Goal: Task Accomplishment & Management: Use online tool/utility

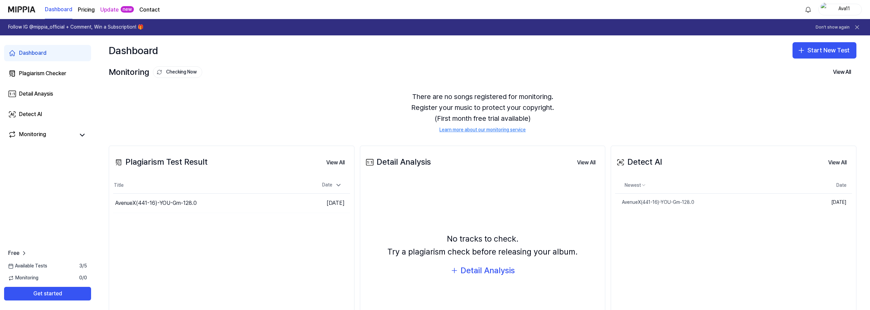
click at [30, 52] on div "Dashboard" at bounding box center [33, 53] width 28 height 8
click at [803, 50] on icon "button" at bounding box center [801, 50] width 8 height 8
click at [807, 69] on div "Plagiarism test" at bounding box center [805, 69] width 31 height 7
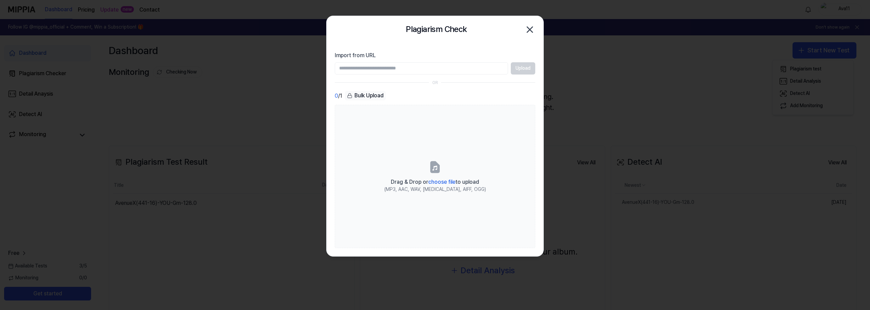
click at [451, 68] on input "Import from URL" at bounding box center [421, 68] width 173 height 12
paste input "**********"
type input "**********"
click at [524, 65] on button "Upload" at bounding box center [523, 68] width 24 height 12
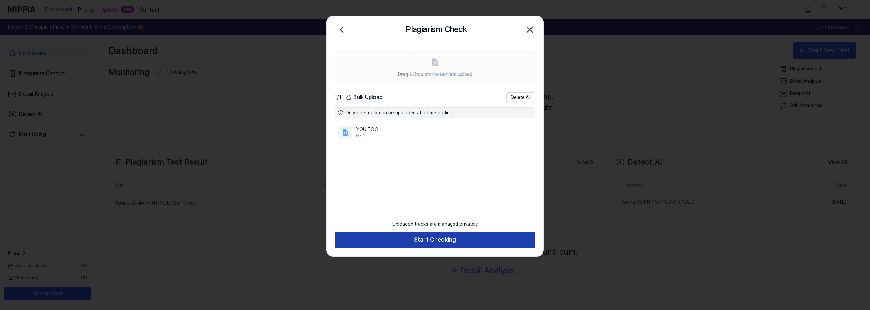
click at [431, 238] on button "Start Checking" at bounding box center [435, 239] width 201 height 16
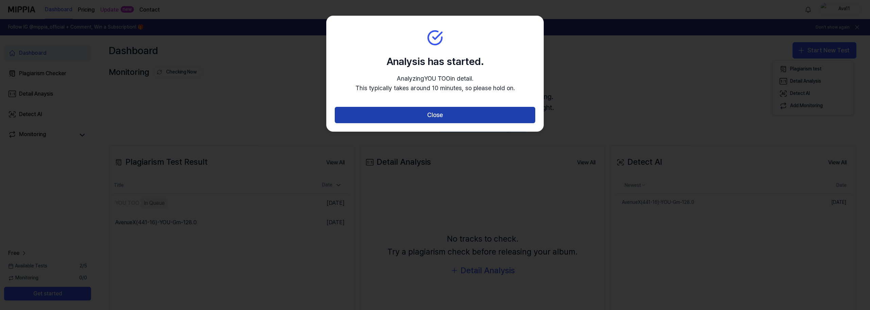
click at [444, 112] on button "Close" at bounding box center [435, 115] width 201 height 16
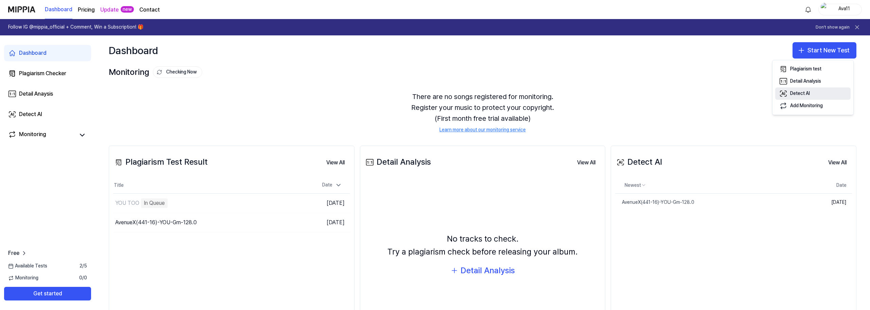
click at [802, 95] on div "Detect AI" at bounding box center [800, 93] width 20 height 7
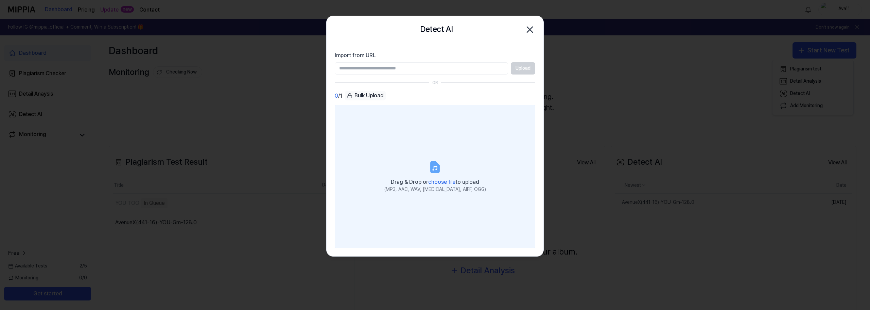
type input "**********"
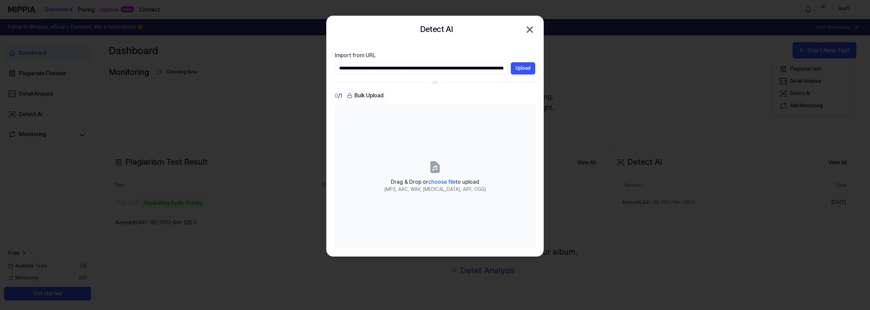
drag, startPoint x: 505, startPoint y: 68, endPoint x: 172, endPoint y: 71, distance: 333.5
click at [172, 71] on body "Dashboard Pricing Update new Contact Ava11 Follow IG @mippia_official + Comment…" at bounding box center [435, 155] width 870 height 310
paste input "**********"
type input "**********"
click at [520, 70] on button "Upload" at bounding box center [523, 68] width 24 height 12
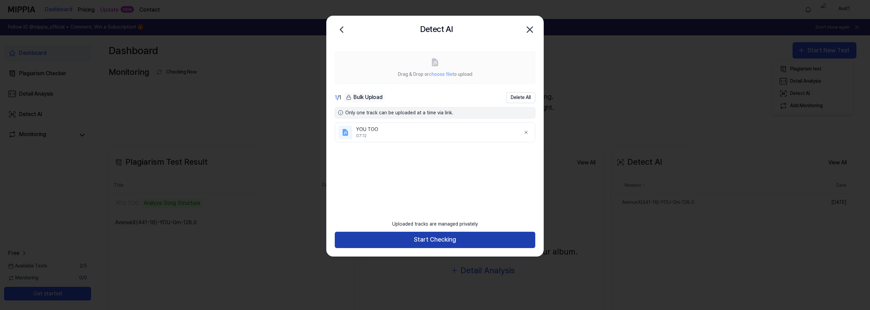
click at [428, 240] on button "Start Checking" at bounding box center [435, 239] width 201 height 16
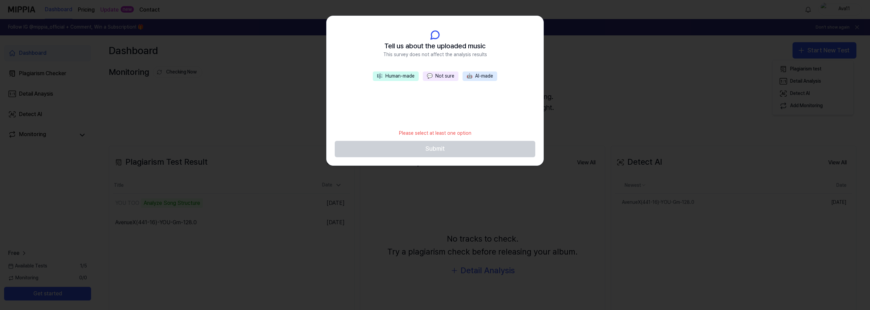
click at [438, 77] on button "💬 Not sure" at bounding box center [441, 76] width 36 height 10
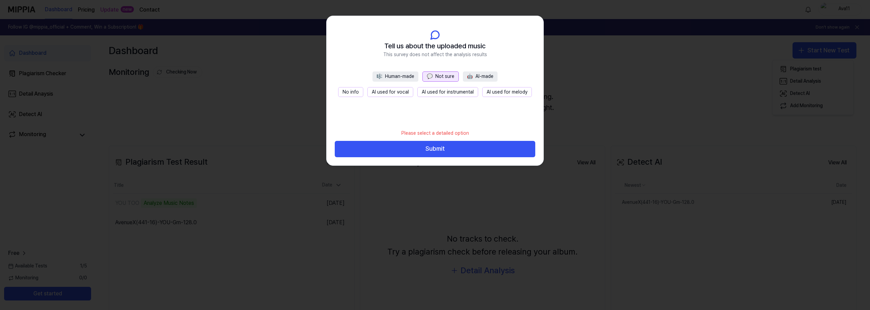
click at [355, 93] on button "No info" at bounding box center [350, 92] width 25 height 10
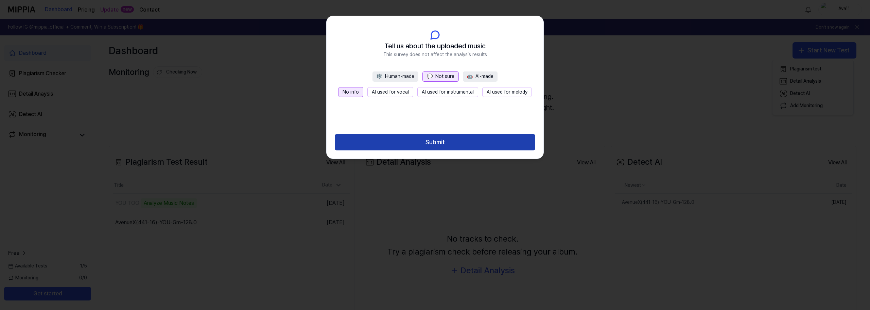
click at [433, 139] on button "Submit" at bounding box center [435, 142] width 201 height 16
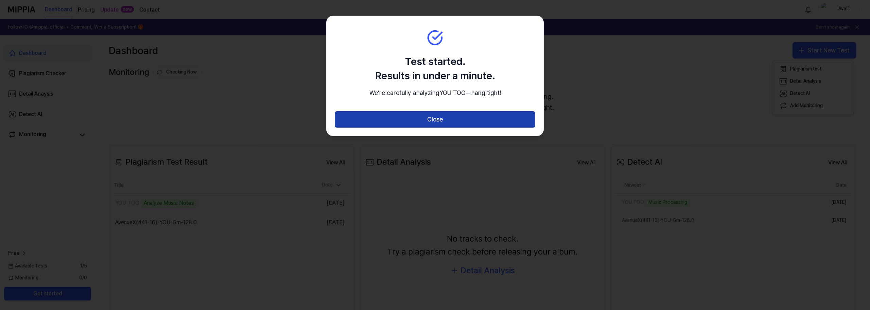
click at [433, 127] on button "Close" at bounding box center [435, 119] width 201 height 16
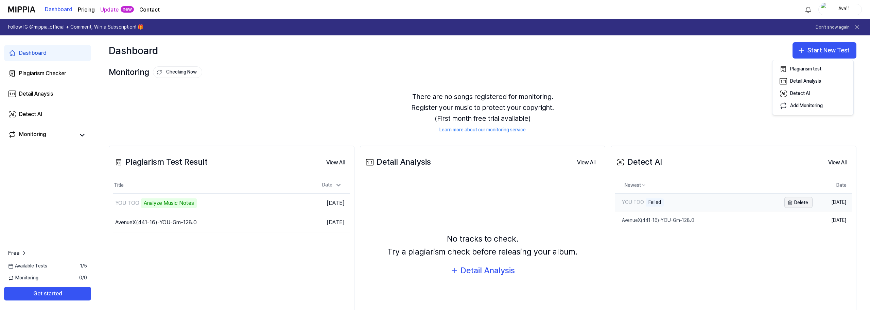
click at [801, 204] on button "Delete" at bounding box center [798, 202] width 28 height 11
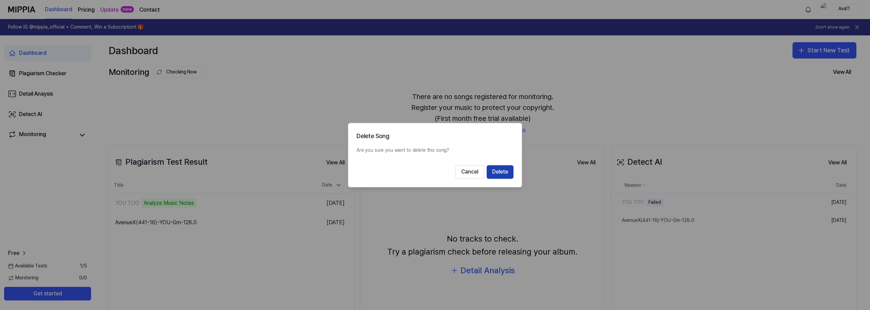
click at [502, 171] on button "Delete" at bounding box center [500, 172] width 27 height 14
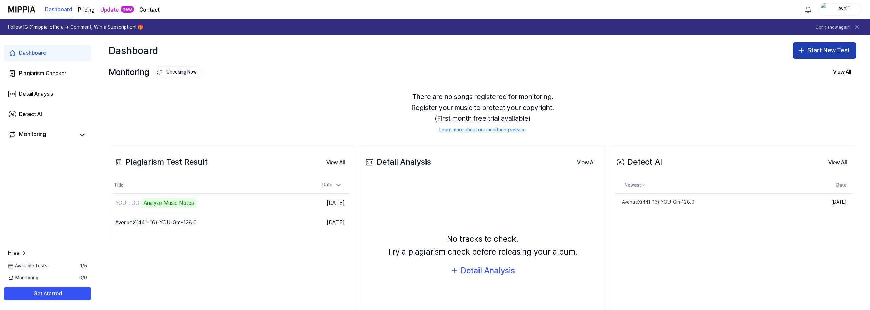
click at [813, 50] on button "Start New Test" at bounding box center [825, 50] width 64 height 16
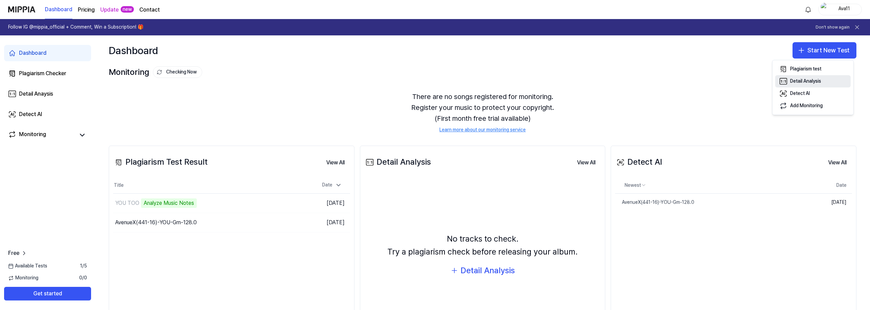
click at [799, 83] on div "Detail Analysis" at bounding box center [805, 81] width 31 height 7
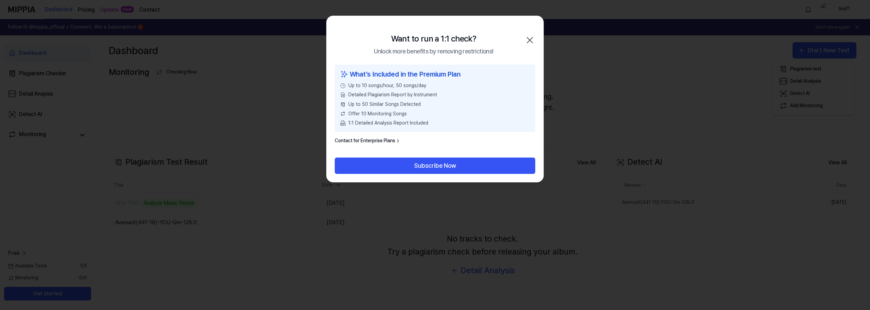
drag, startPoint x: 530, startPoint y: 38, endPoint x: 574, endPoint y: 48, distance: 45.9
click at [530, 38] on icon "button" at bounding box center [529, 40] width 11 height 11
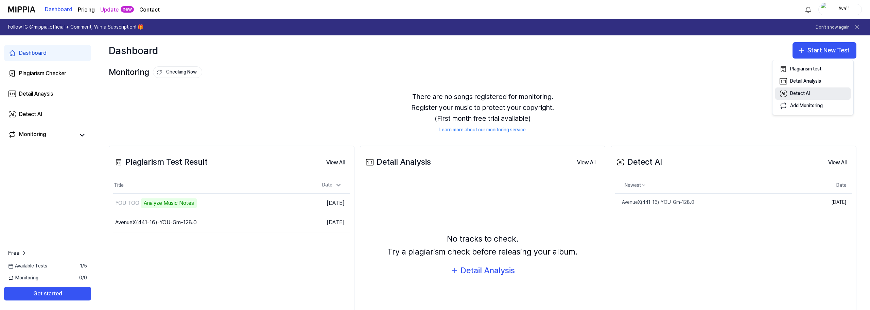
click at [810, 92] on button "Detect AI" at bounding box center [812, 93] width 75 height 12
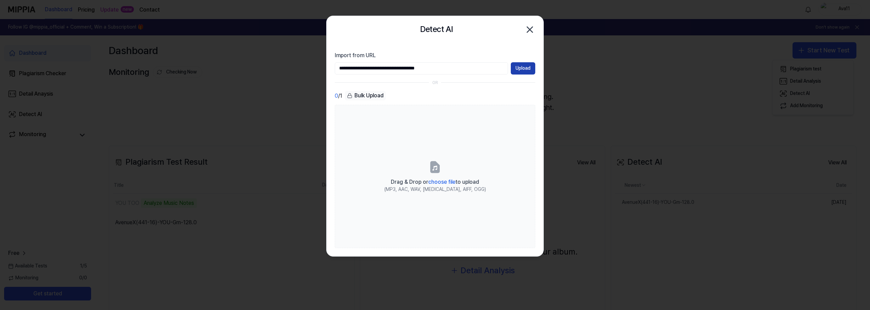
type input "**********"
click at [522, 69] on button "Upload" at bounding box center [523, 68] width 24 height 12
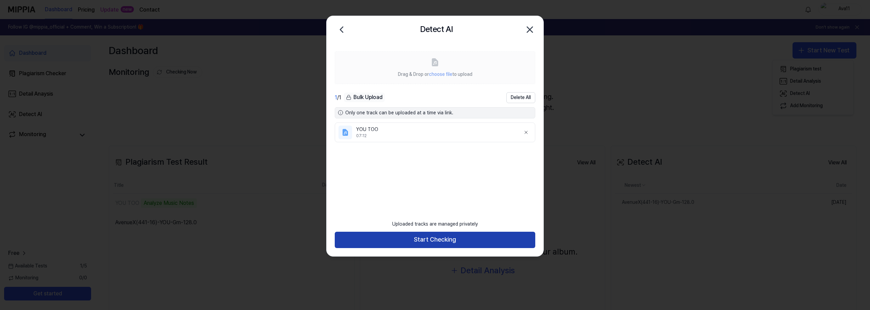
click at [431, 236] on button "Start Checking" at bounding box center [435, 239] width 201 height 16
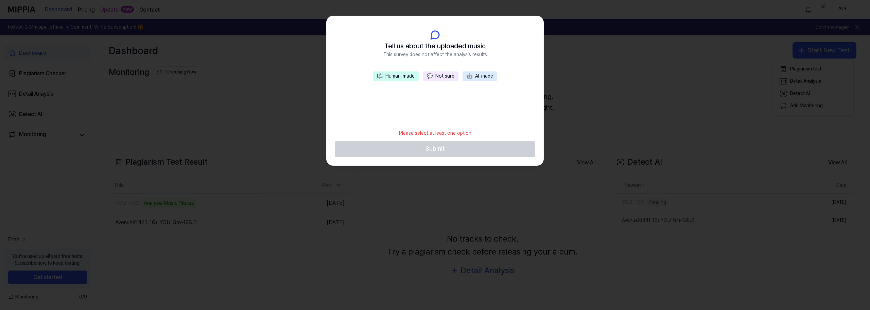
click at [399, 74] on button "🎼 Human-made" at bounding box center [396, 76] width 46 height 10
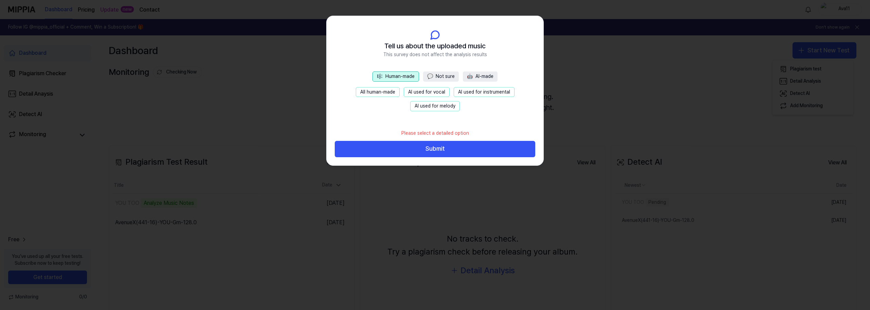
click at [422, 97] on button "AI used for vocal" at bounding box center [427, 92] width 46 height 10
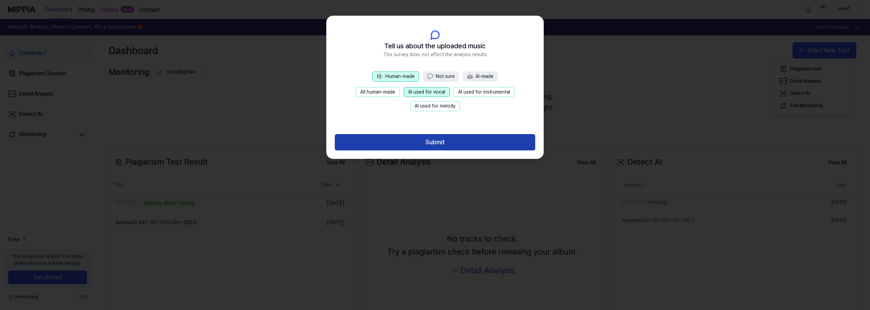
click at [430, 146] on button "Submit" at bounding box center [435, 142] width 201 height 16
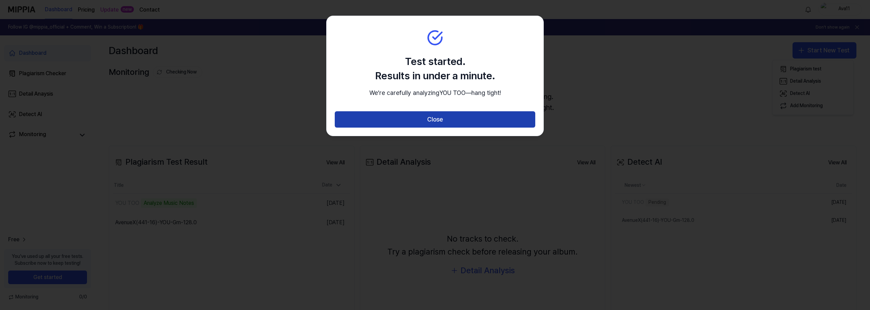
click at [439, 127] on button "Close" at bounding box center [435, 119] width 201 height 16
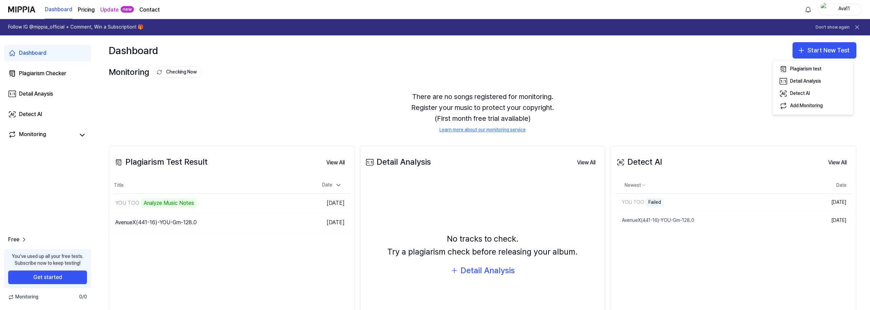
click at [113, 8] on link "Update" at bounding box center [109, 10] width 18 height 8
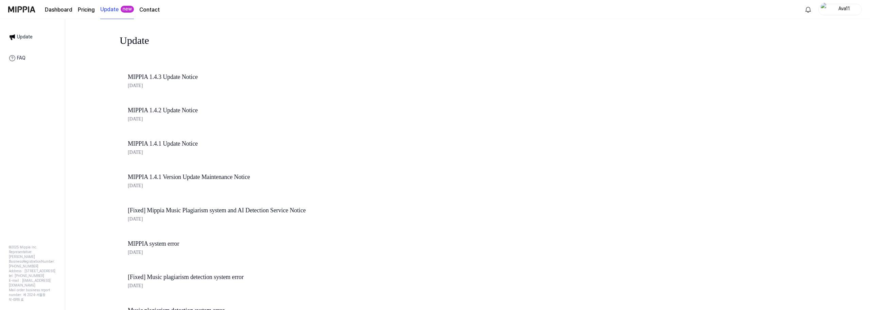
click at [169, 76] on link "MIPPIA 1.4.3 Update Notice" at bounding box center [243, 77] width 231 height 10
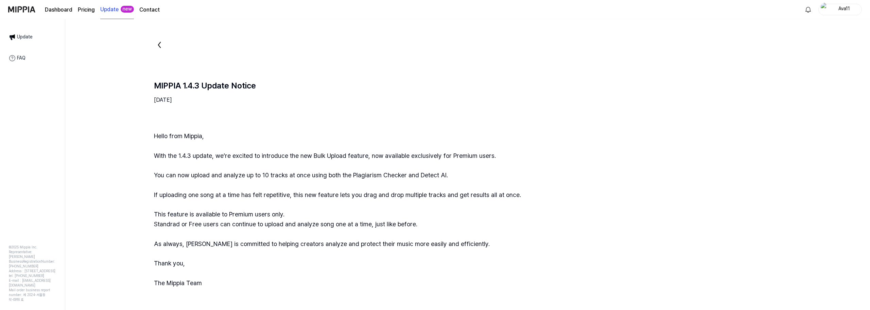
click at [85, 7] on page\) "Pricing" at bounding box center [86, 10] width 17 height 8
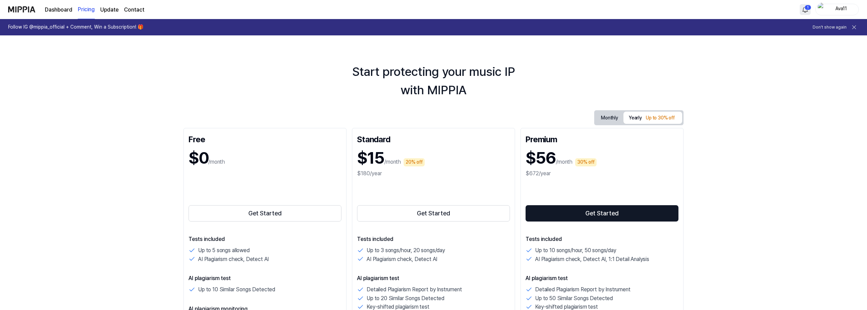
click at [810, 9] on html "Dashboard Pricing Update Contact 1 Ava11 Follow IG @mippia_official + Comment, …" at bounding box center [433, 155] width 867 height 310
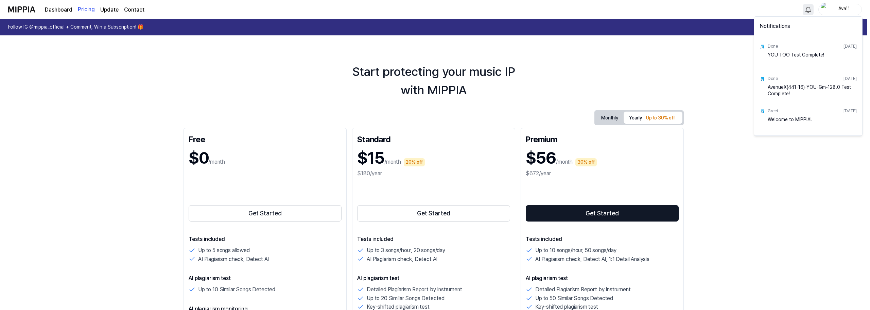
click at [59, 8] on html "Dashboard Pricing Update Contact Ava11 Follow IG @mippia_official + Comment, Wi…" at bounding box center [435, 155] width 870 height 310
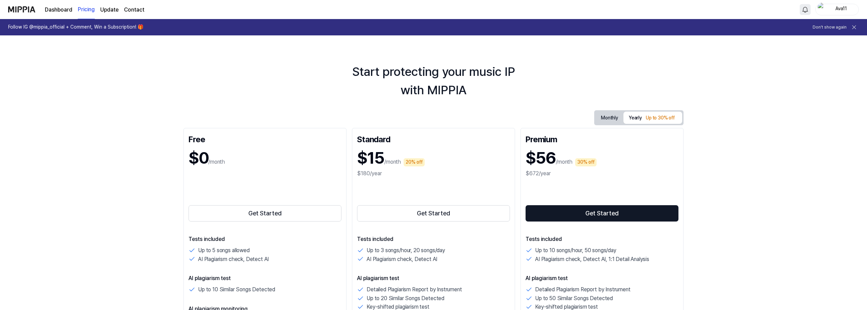
click at [59, 8] on link "Dashboard" at bounding box center [59, 10] width 28 height 8
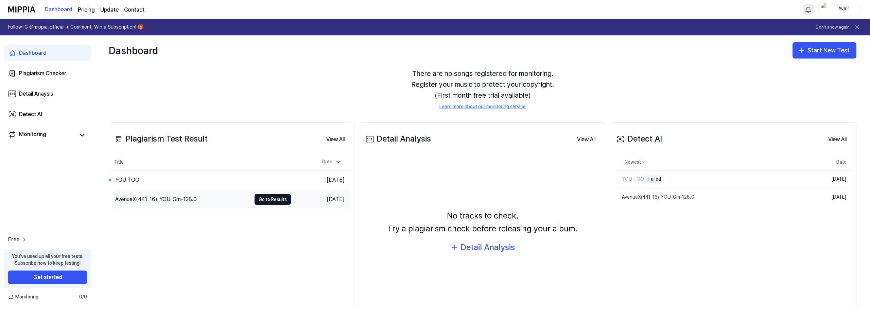
scroll to position [34, 0]
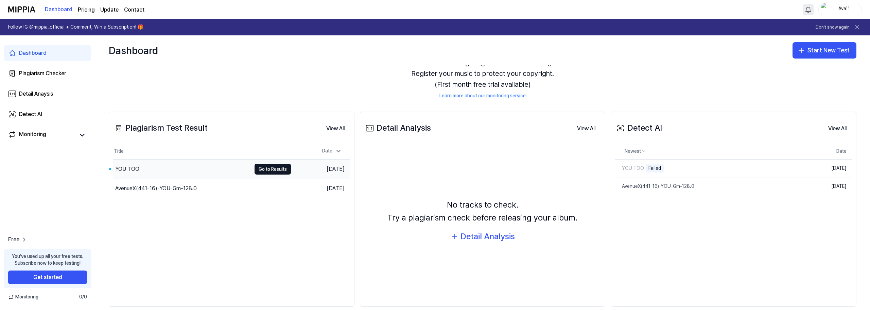
click at [160, 168] on div "YOU TOO" at bounding box center [182, 168] width 138 height 19
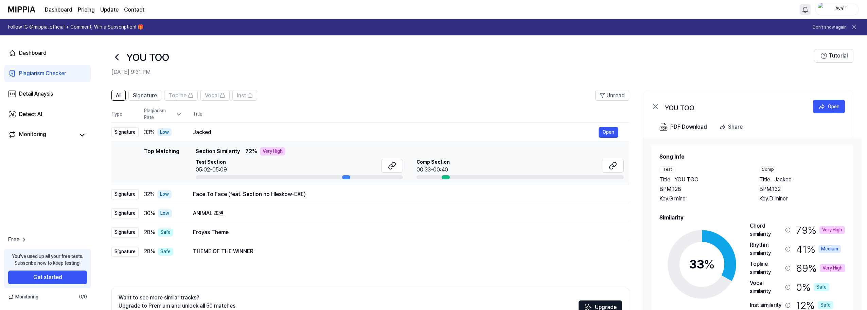
click at [348, 175] on div at bounding box center [346, 177] width 8 height 4
click at [612, 131] on button "Open" at bounding box center [609, 132] width 20 height 11
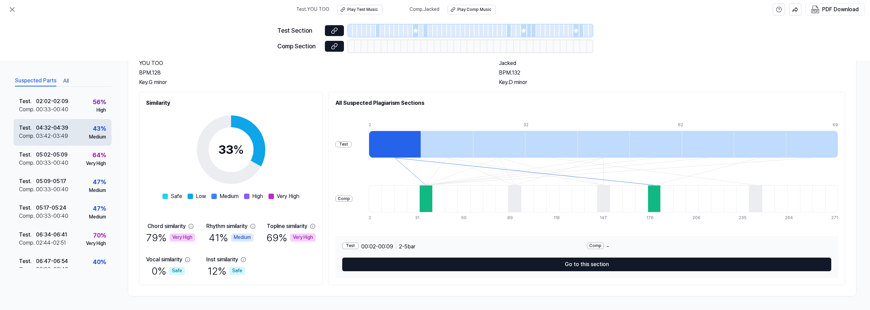
scroll to position [89, 0]
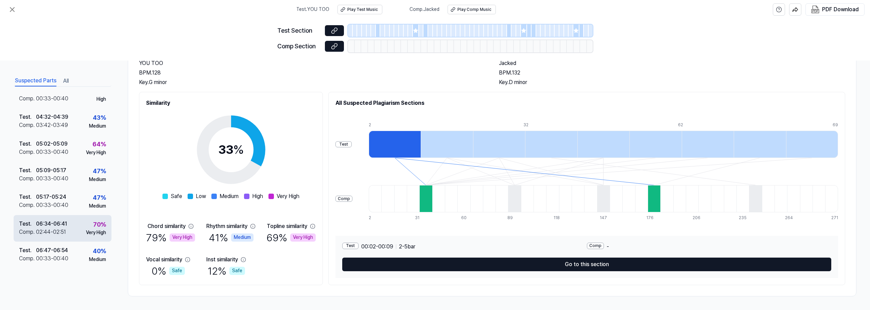
click at [53, 225] on div "06:34 - 06:41" at bounding box center [51, 224] width 31 height 8
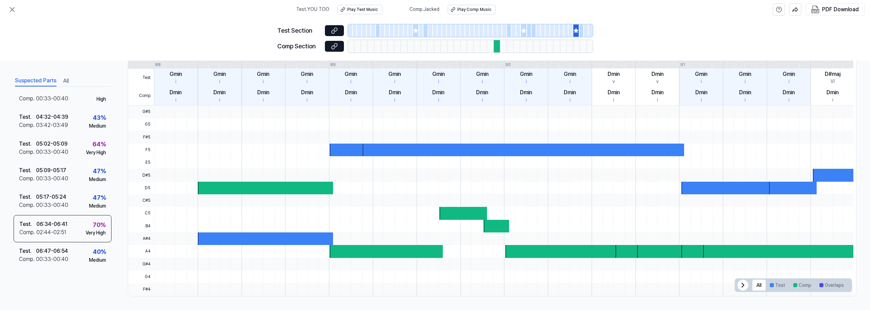
scroll to position [0, 0]
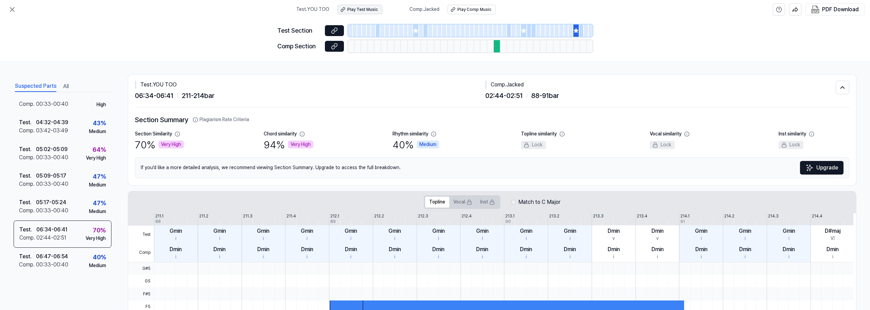
click at [363, 11] on div "Play Test Music" at bounding box center [362, 10] width 31 height 6
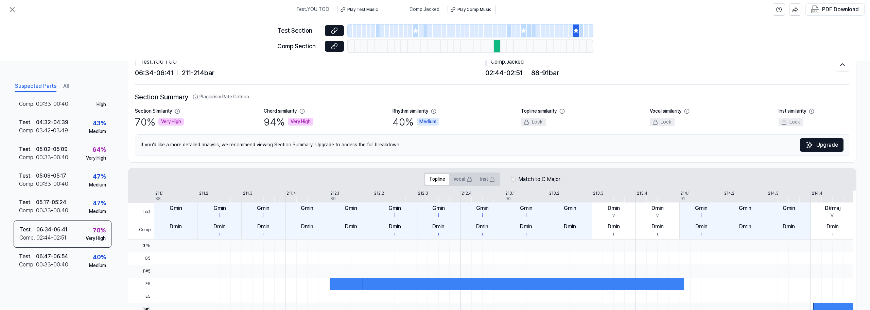
scroll to position [34, 0]
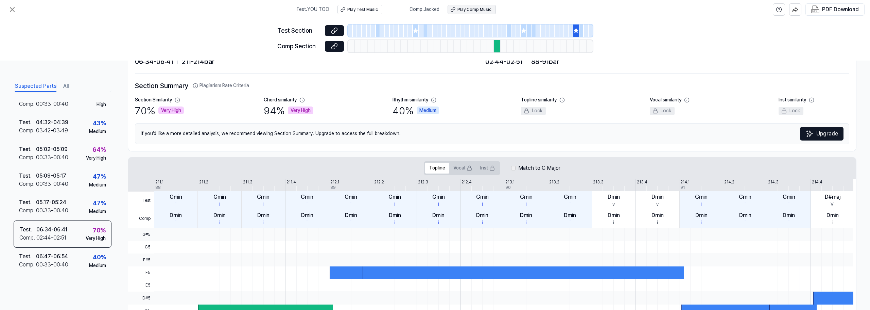
click at [470, 8] on div "Play Comp Music" at bounding box center [475, 10] width 34 height 6
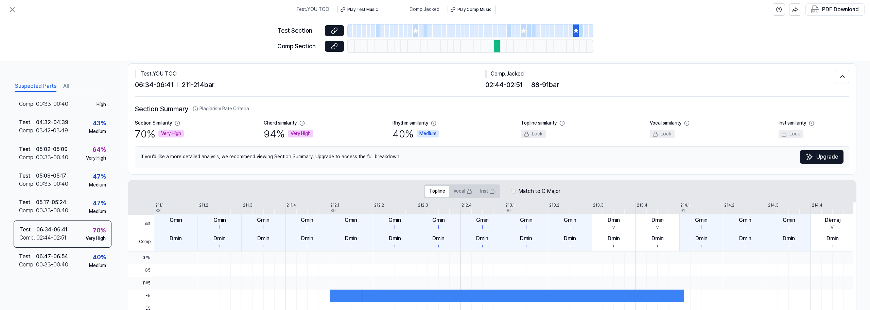
scroll to position [0, 0]
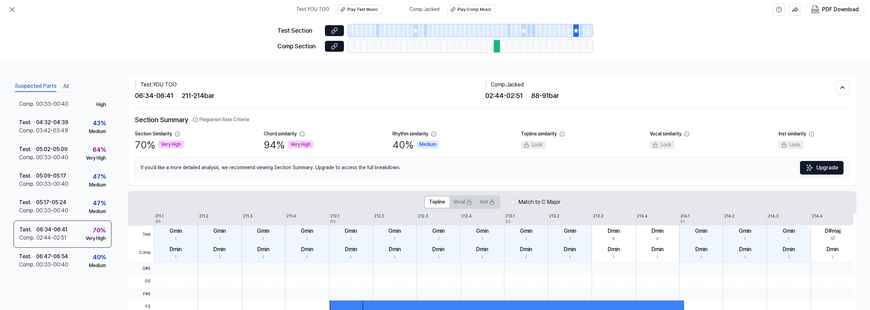
click at [575, 26] on div at bounding box center [576, 30] width 6 height 12
click at [334, 27] on icon at bounding box center [334, 30] width 7 height 7
click at [841, 85] on icon at bounding box center [842, 87] width 7 height 8
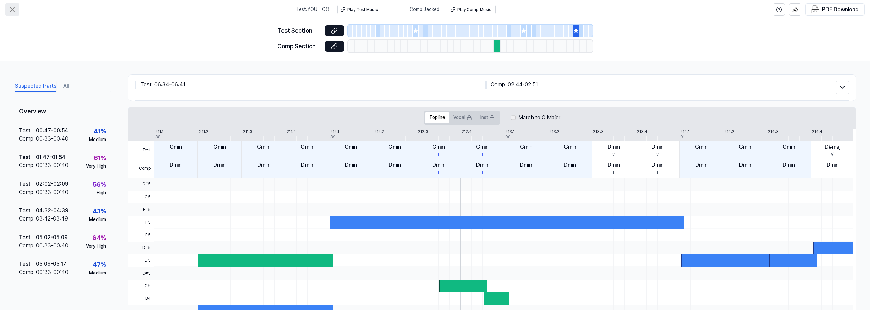
click at [14, 11] on icon at bounding box center [12, 9] width 4 height 4
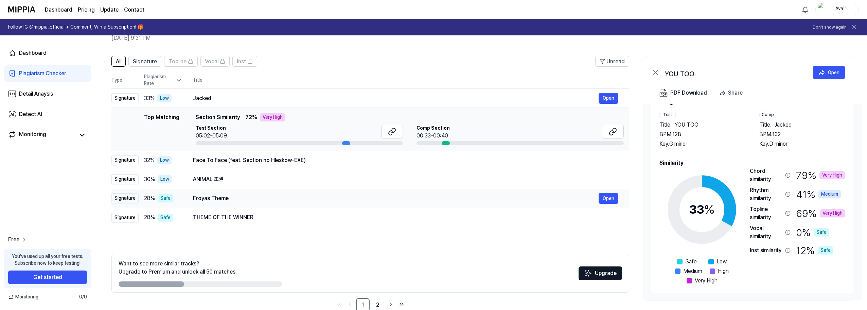
scroll to position [49, 0]
